Goal: Task Accomplishment & Management: Use online tool/utility

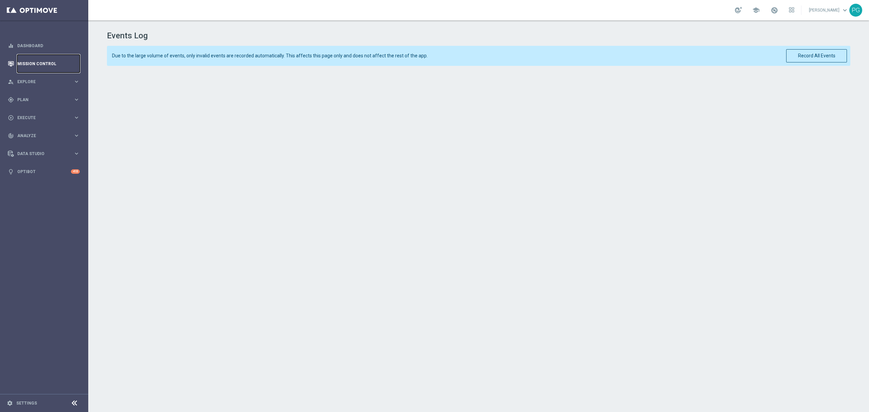
click at [41, 63] on link "Mission Control" at bounding box center [48, 64] width 62 height 18
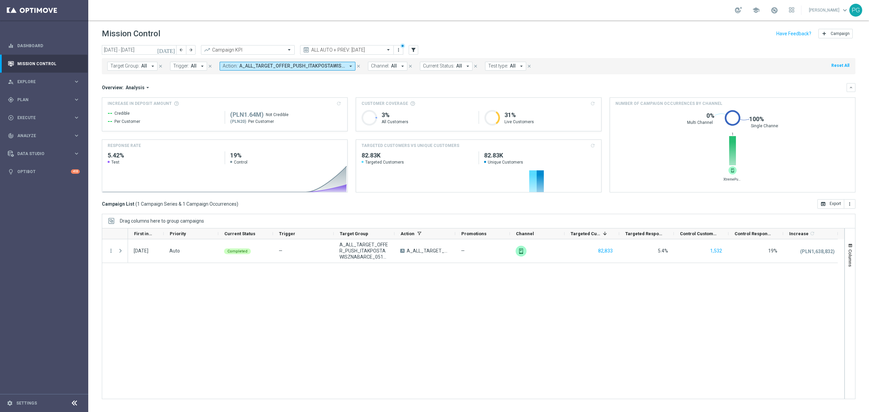
click at [173, 50] on icon "[DATE]" at bounding box center [166, 50] width 18 height 6
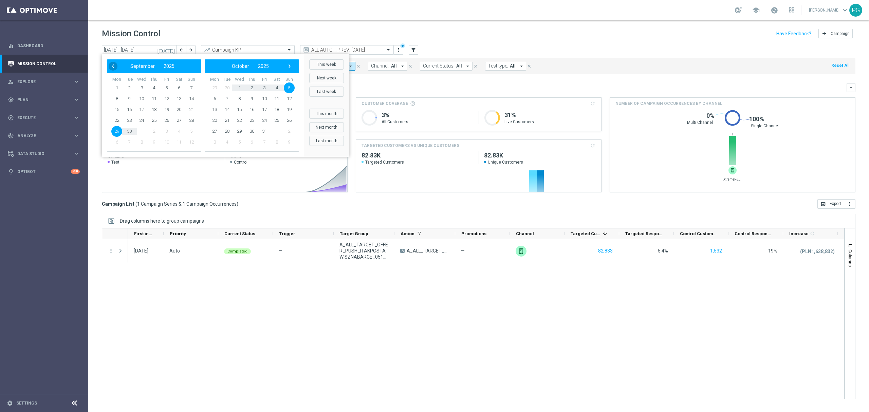
click at [116, 64] on span "‹" at bounding box center [113, 66] width 9 height 9
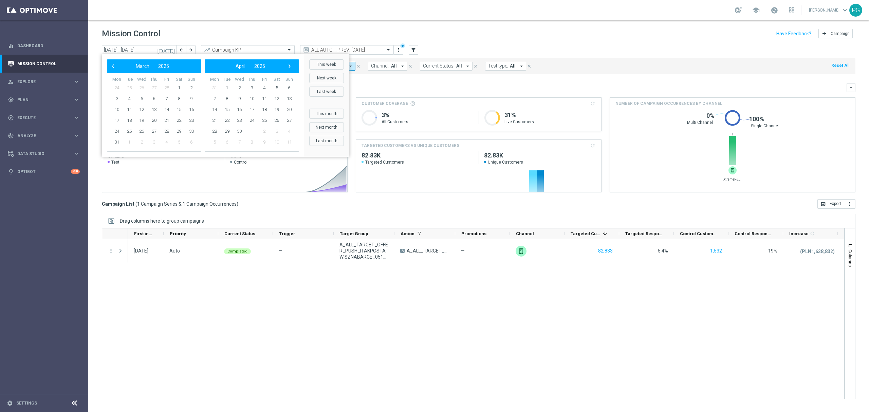
click at [116, 64] on span "‹" at bounding box center [113, 66] width 9 height 9
click at [141, 85] on span "1" at bounding box center [141, 88] width 11 height 11
click at [288, 66] on span "›" at bounding box center [289, 66] width 9 height 9
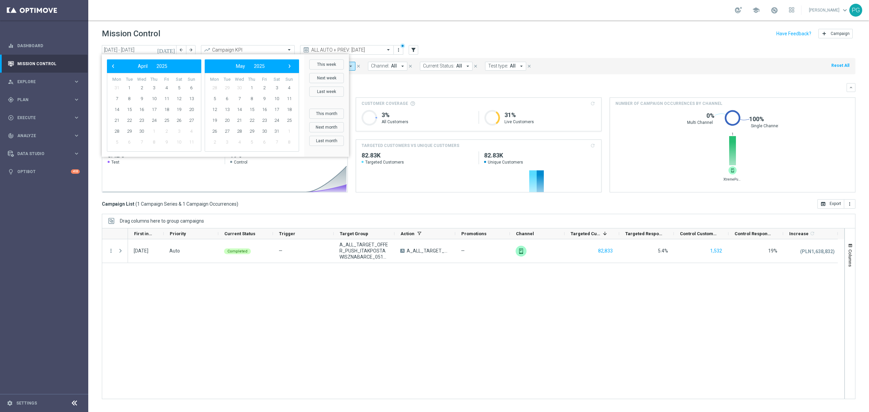
click at [288, 66] on span "›" at bounding box center [289, 66] width 9 height 9
click at [287, 67] on span "›" at bounding box center [289, 66] width 9 height 9
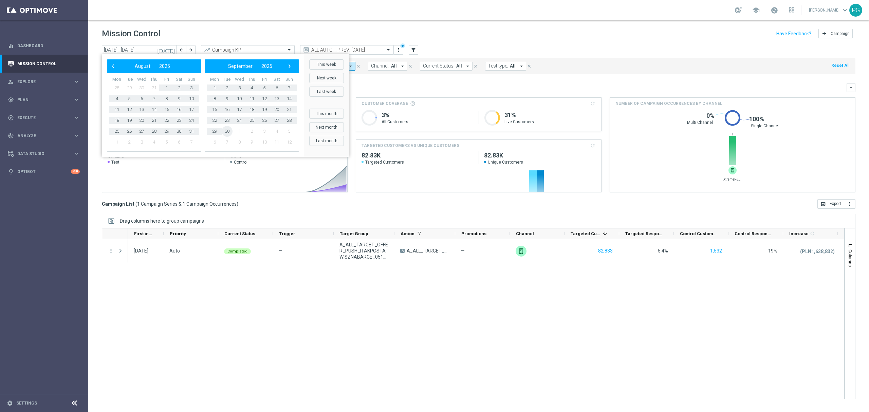
click at [229, 132] on span "30" at bounding box center [227, 131] width 11 height 11
type input "01 Jan 2025 - 30 Sep 2025"
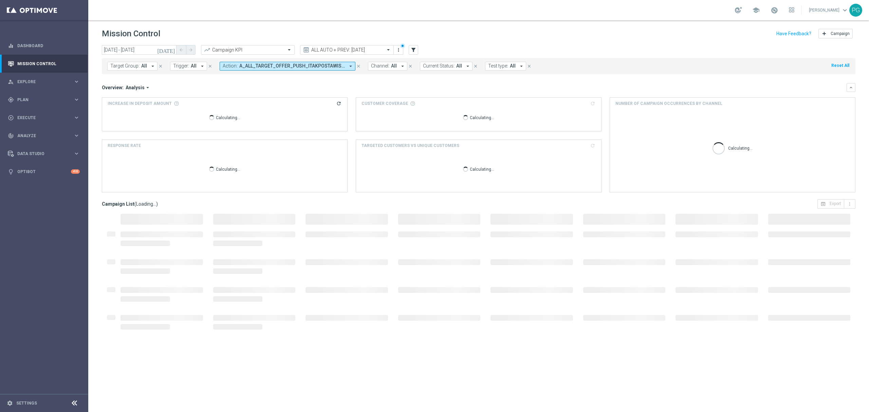
click at [336, 65] on span "A_ALL_TARGET_OFFER_PUSH_ITAKPOSTAWISZNABARCE_051025" at bounding box center [292, 66] width 106 height 6
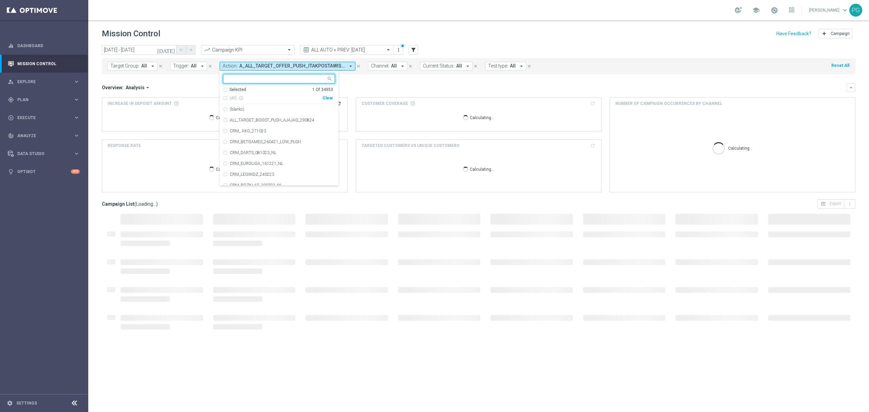
click at [0, 0] on div "Clear" at bounding box center [0, 0] width 0 height 0
click at [301, 77] on input "text" at bounding box center [277, 79] width 100 height 6
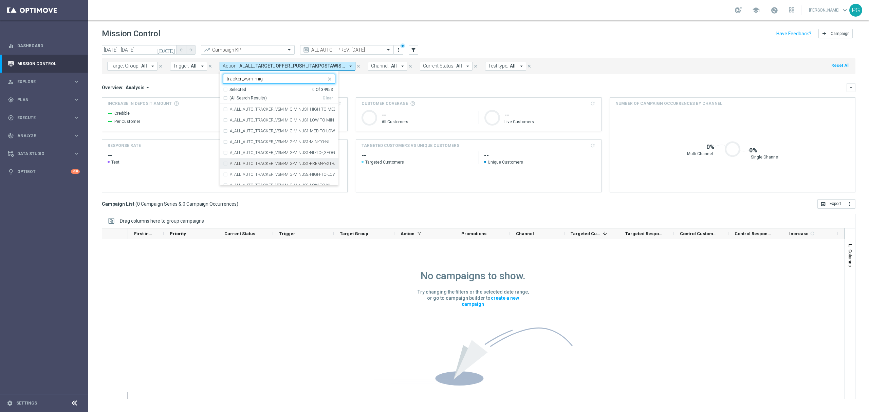
scroll to position [245, 0]
click at [245, 100] on span "(All Search Results)" at bounding box center [248, 98] width 37 height 6
type input "tracker_vsm-mig"
click at [204, 86] on div "Overview: Analysis arrow_drop_down" at bounding box center [474, 88] width 745 height 6
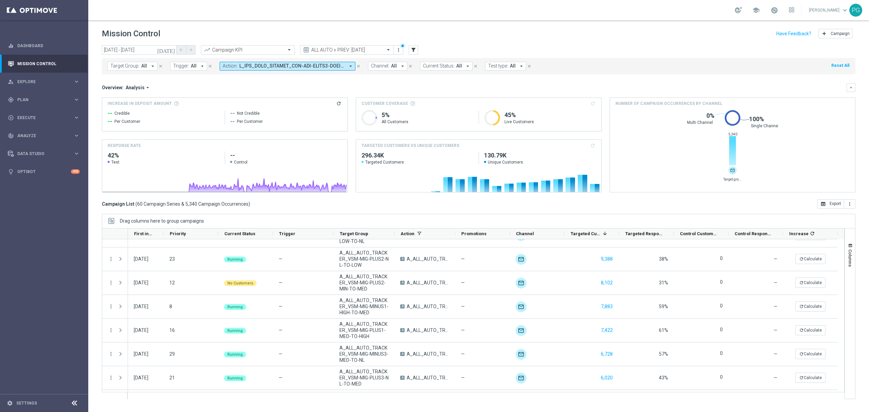
scroll to position [0, 0]
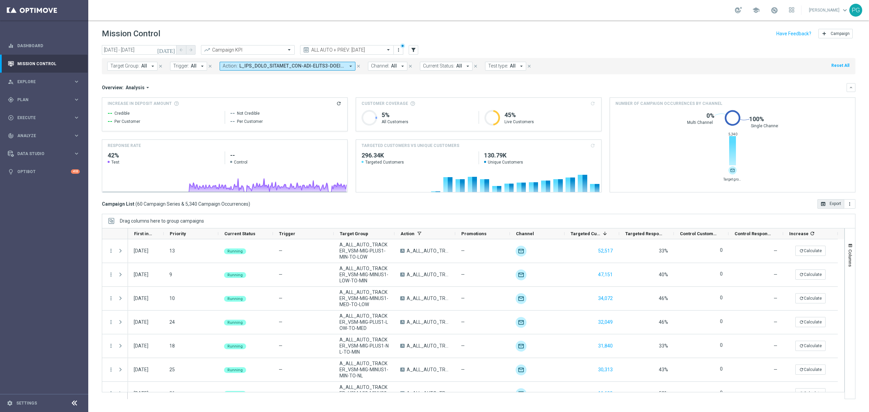
click at [839, 206] on button "open_in_browser Export" at bounding box center [831, 204] width 27 height 10
click at [849, 241] on button "Columns" at bounding box center [850, 255] width 10 height 37
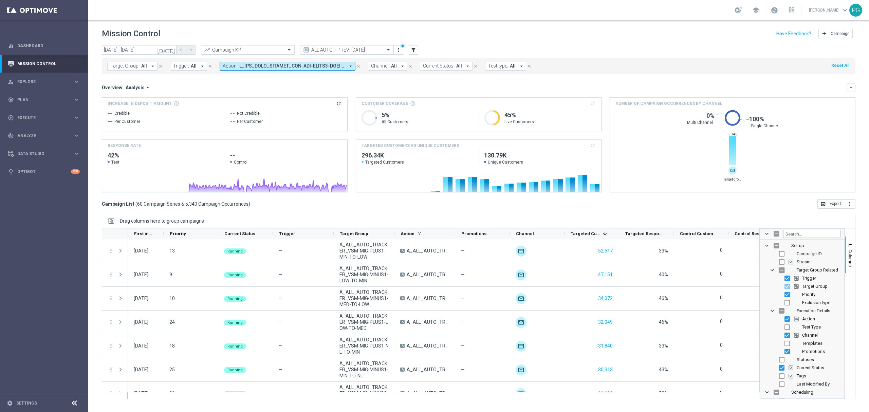
click at [781, 269] on input "Press SPACE to toggle visibility (hidden)" at bounding box center [781, 270] width 5 height 5
checkbox input "true"
click at [781, 270] on input "Press SPACE to toggle visibility (visible)" at bounding box center [781, 270] width 5 height 5
checkbox input "false"
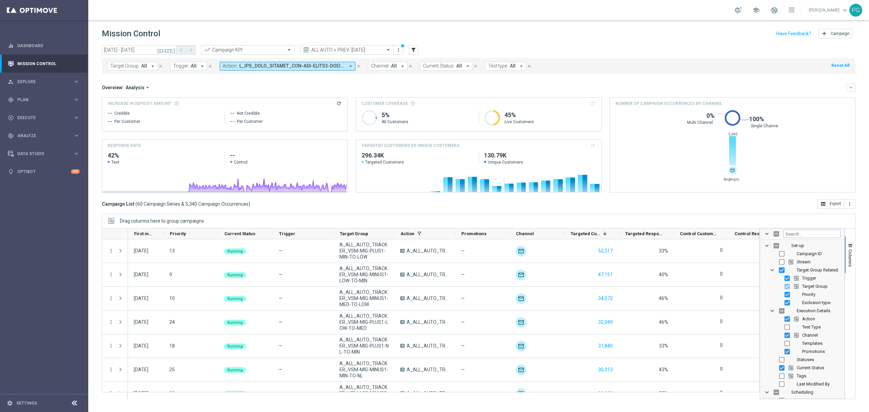
checkbox input "false"
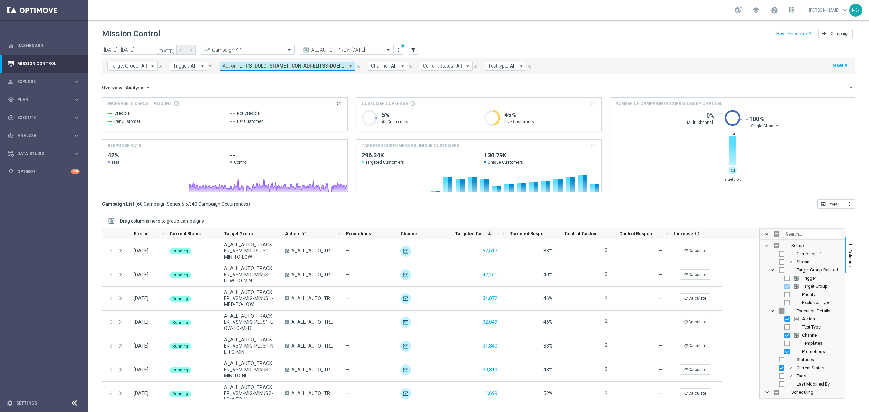
click at [783, 311] on input "Press SPACE to toggle visibility (hidden)" at bounding box center [781, 310] width 5 height 5
checkbox input "true"
click at [781, 312] on input "Press SPACE to toggle visibility (visible)" at bounding box center [781, 310] width 5 height 5
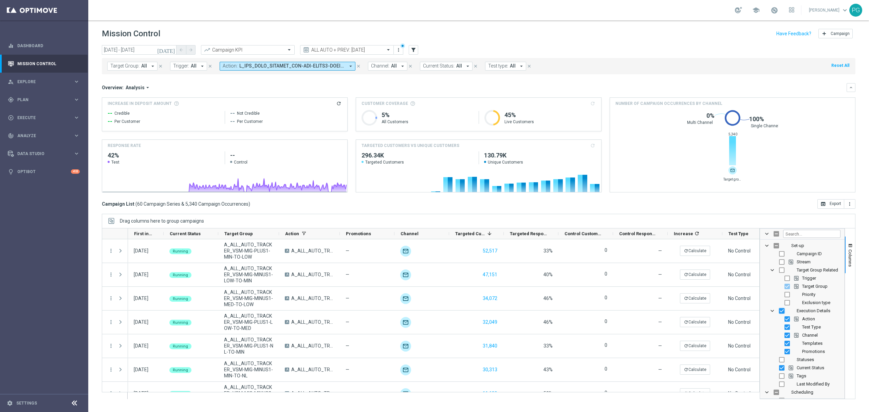
checkbox input "false"
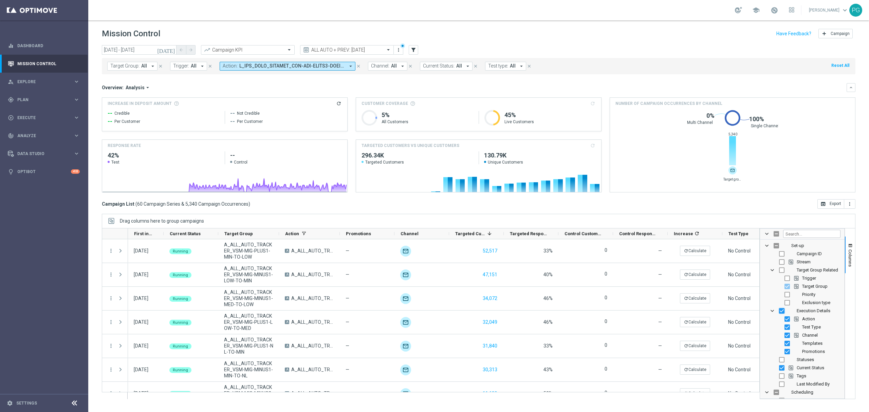
checkbox input "false"
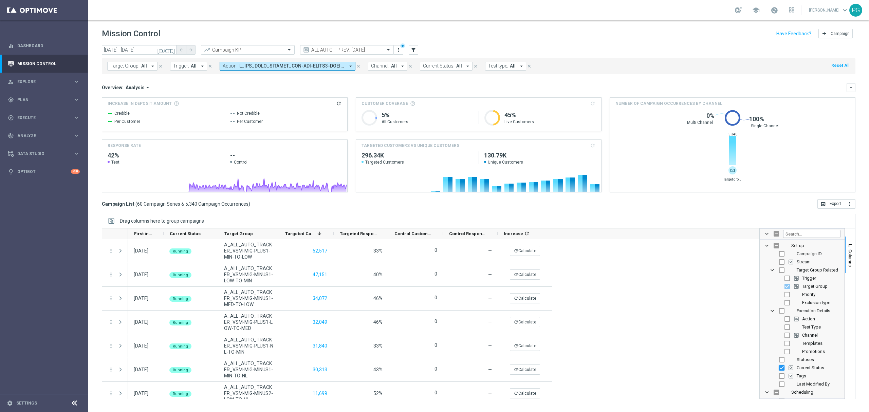
click at [781, 370] on input "Press SPACE to toggle visibility (visible)" at bounding box center [781, 367] width 5 height 5
checkbox input "false"
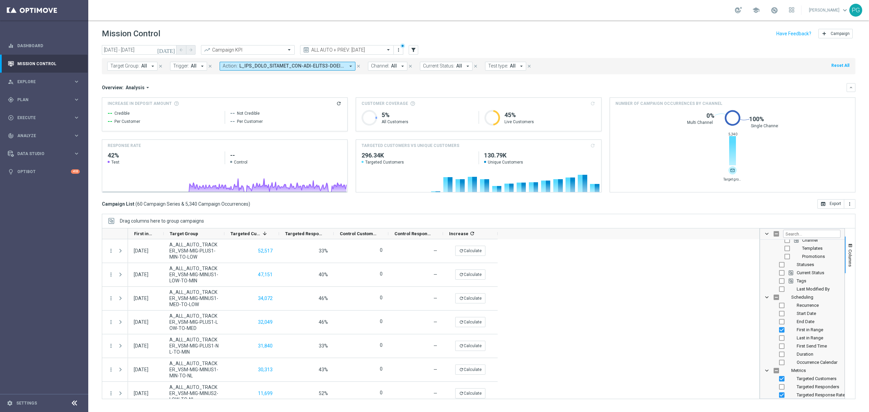
scroll to position [95, 0]
click at [782, 330] on input "Press SPACE to toggle visibility (visible)" at bounding box center [781, 329] width 5 height 5
checkbox input "false"
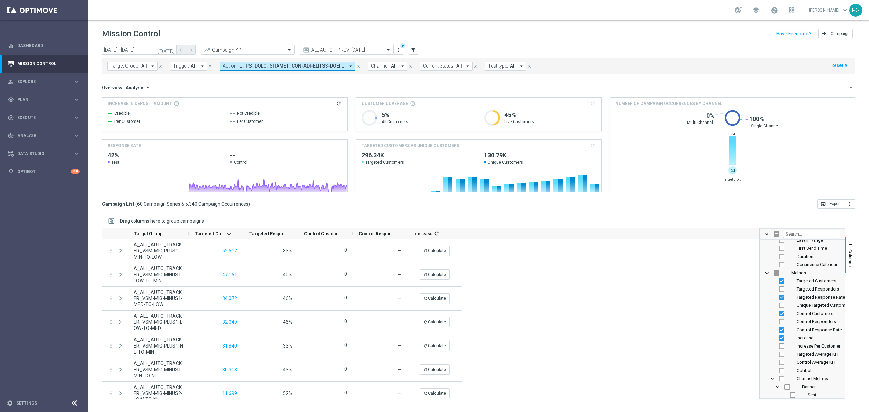
scroll to position [194, 0]
click at [781, 296] on input "Press SPACE to toggle visibility (visible)" at bounding box center [781, 295] width 5 height 5
checkbox input "false"
click at [783, 312] on input "Press SPACE to toggle visibility (visible)" at bounding box center [781, 312] width 5 height 5
checkbox input "false"
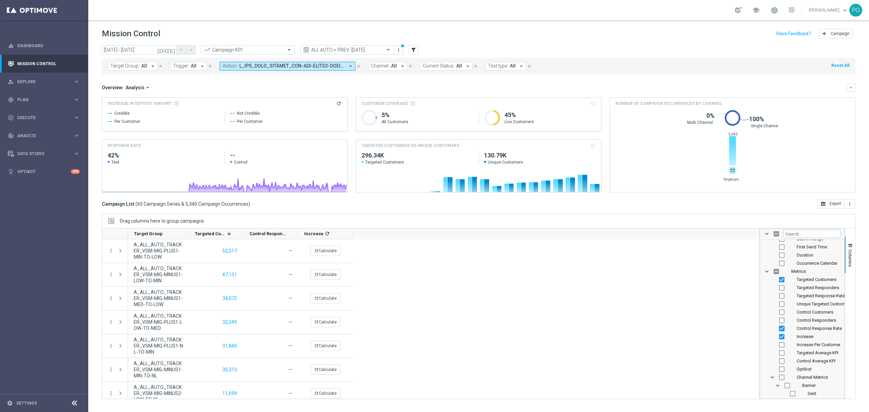
click at [783, 329] on input "Press SPACE to toggle visibility (visible)" at bounding box center [781, 328] width 5 height 5
checkbox input "false"
click at [783, 338] on input "Press SPACE to toggle visibility (visible)" at bounding box center [781, 336] width 5 height 5
checkbox input "false"
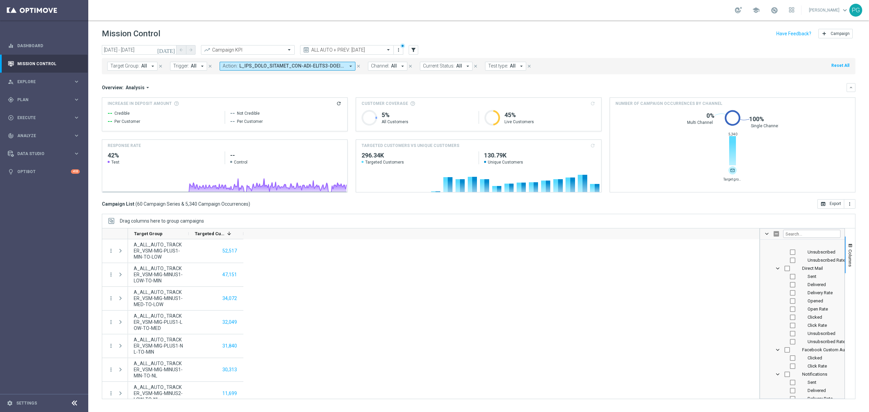
scroll to position [819, 0]
click at [850, 258] on span "Columns" at bounding box center [850, 258] width 5 height 17
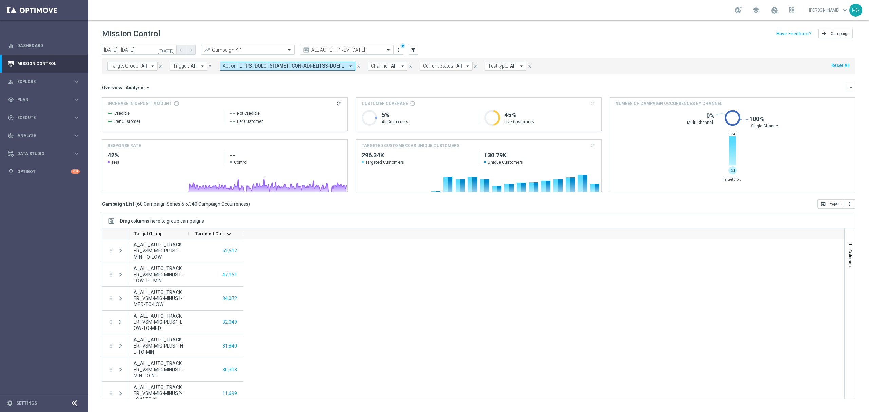
click at [172, 49] on icon "today" at bounding box center [166, 50] width 18 height 6
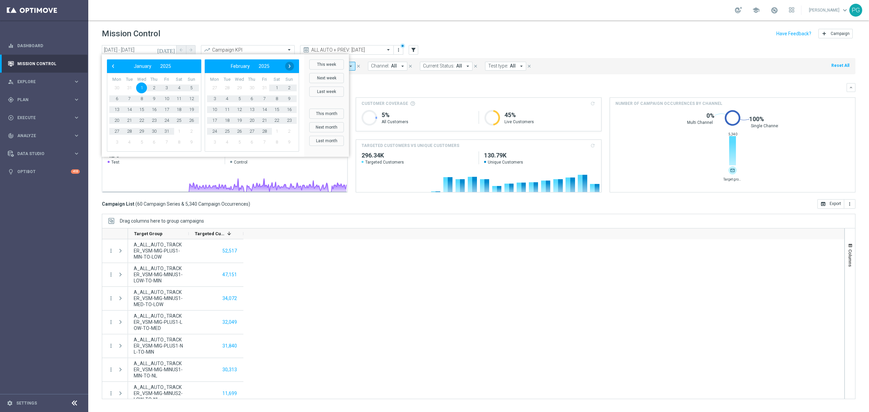
click at [291, 65] on span "›" at bounding box center [289, 66] width 9 height 9
click at [251, 89] on span "1" at bounding box center [252, 88] width 11 height 11
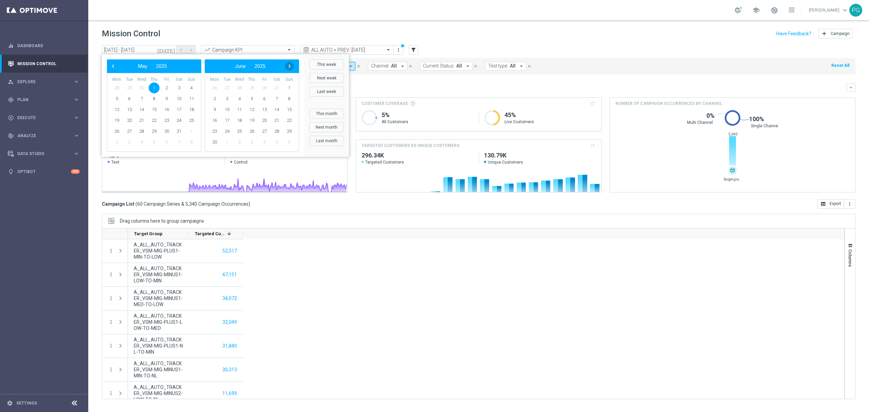
click at [291, 67] on span "›" at bounding box center [289, 66] width 9 height 9
click at [293, 64] on span "›" at bounding box center [289, 66] width 9 height 9
click at [192, 132] on span "31" at bounding box center [191, 131] width 11 height 11
type input "01 May 2025 - 31 Aug 2025"
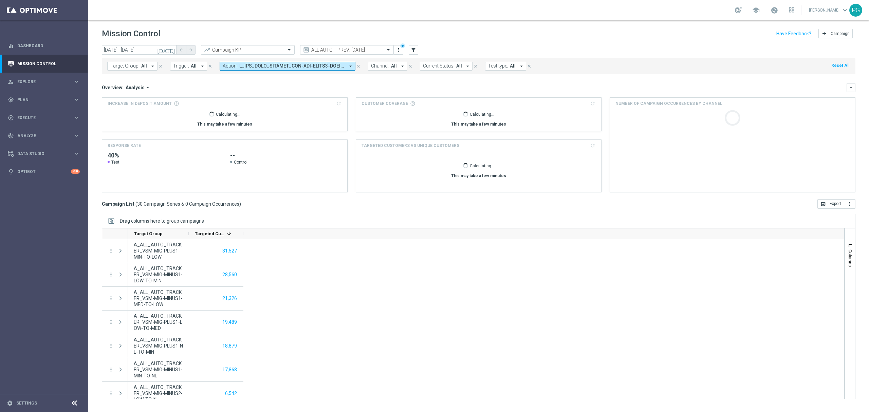
click at [627, 54] on div "today 01 May 2025 - 31 Aug 2025 arrow_back arrow_forward Campaign KPI trending_…" at bounding box center [479, 50] width 754 height 10
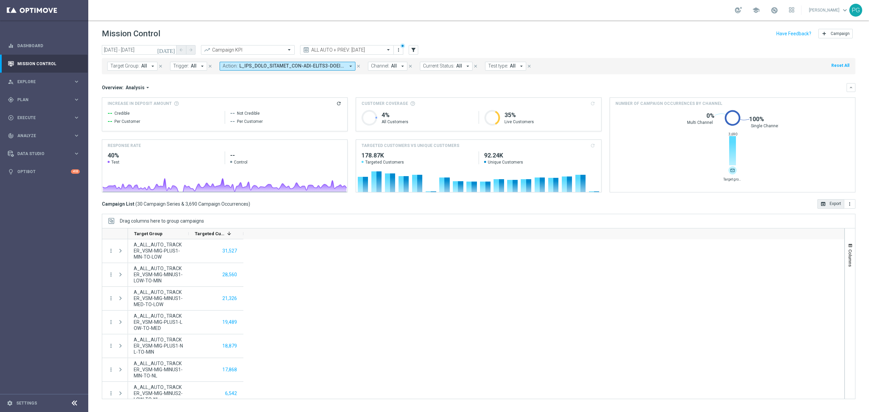
click at [838, 208] on button "open_in_browser Export" at bounding box center [831, 204] width 27 height 10
click at [850, 206] on icon "more_vert" at bounding box center [849, 203] width 5 height 5
click at [833, 217] on span "Export with occurrences" at bounding box center [828, 216] width 46 height 5
click at [749, 238] on div "Target Group Targeted Customers 1" at bounding box center [486, 234] width 717 height 11
click at [123, 249] on span "Press SPACE to select this row." at bounding box center [121, 250] width 6 height 5
